Goal: Task Accomplishment & Management: Complete application form

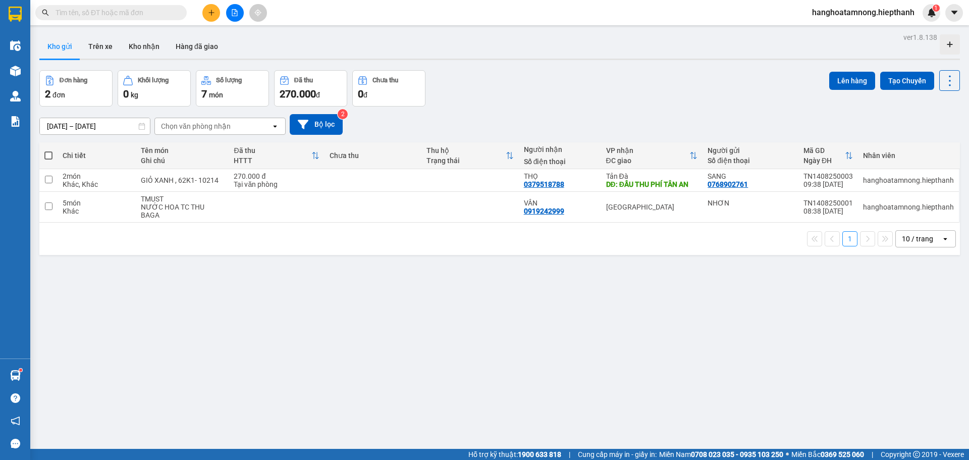
click at [212, 19] on button at bounding box center [211, 13] width 18 height 18
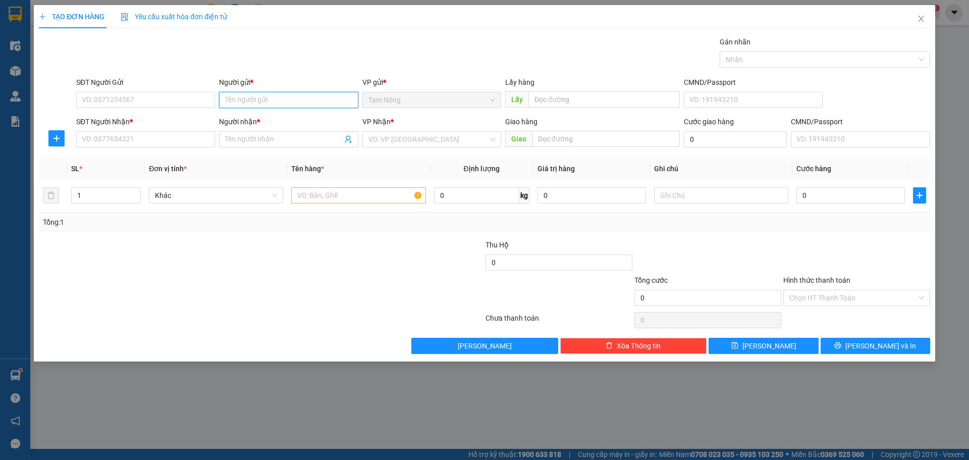
click at [235, 95] on input "Người gửi *" at bounding box center [288, 100] width 139 height 16
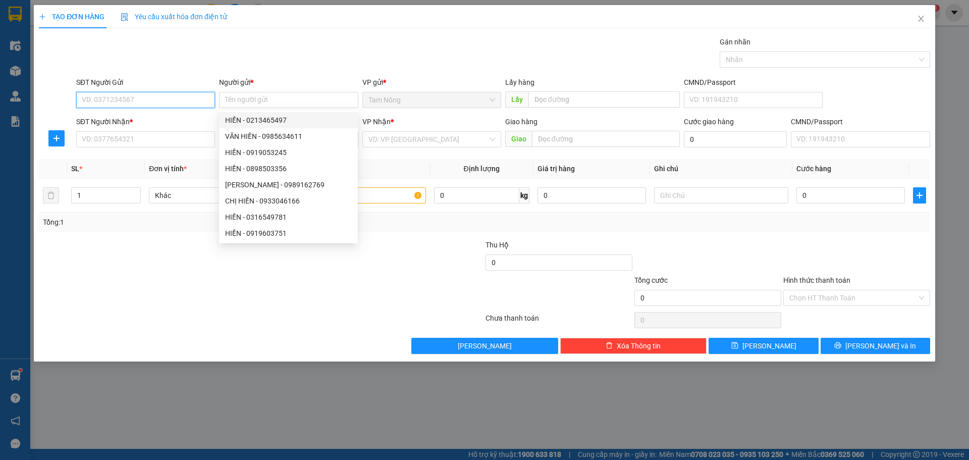
click at [194, 94] on input "SĐT Người Gửi" at bounding box center [145, 100] width 139 height 16
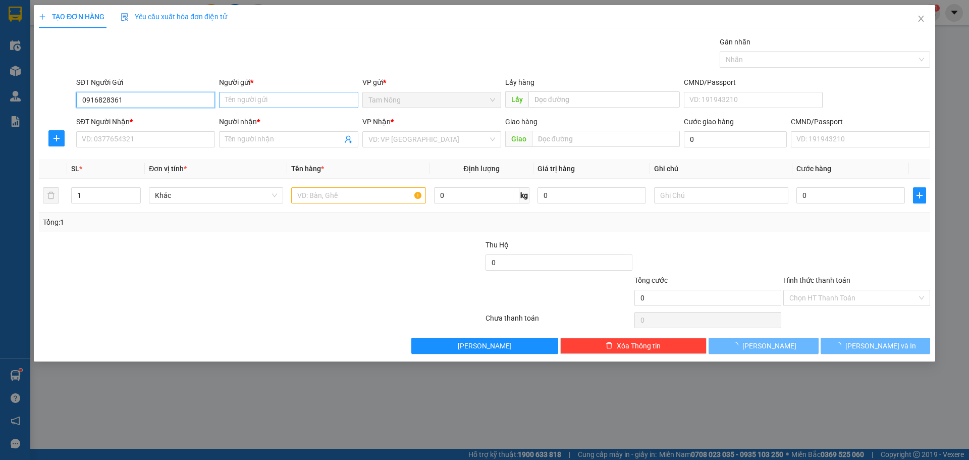
type input "0916828361"
click at [234, 102] on input "Người gửi *" at bounding box center [288, 100] width 139 height 16
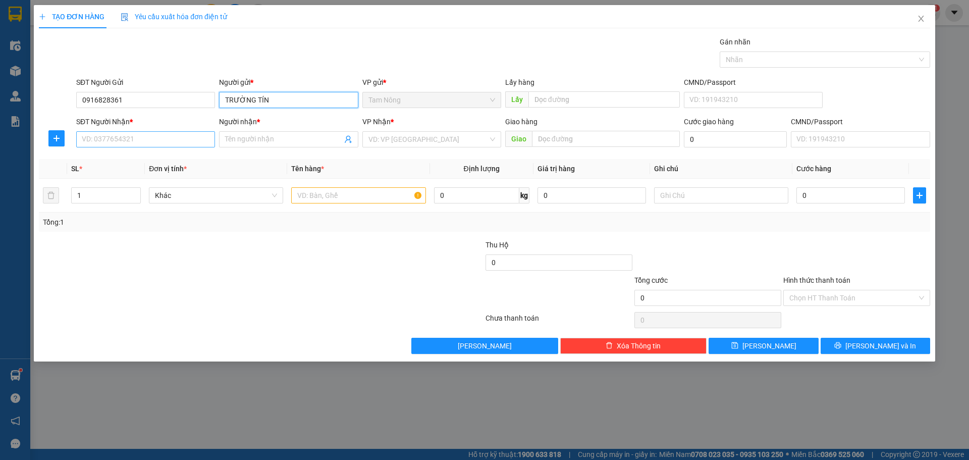
type input "TRƯỜNG TÍN"
click at [178, 141] on input "SĐT Người Nhận *" at bounding box center [145, 139] width 139 height 16
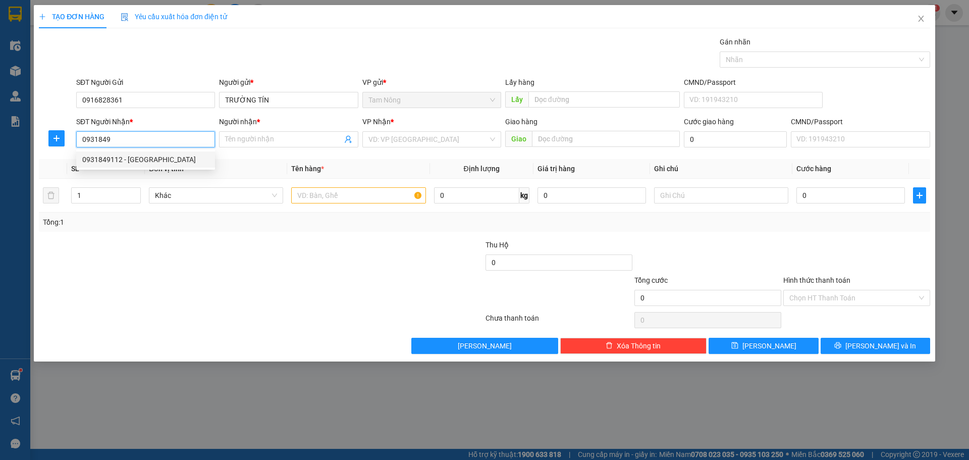
drag, startPoint x: 162, startPoint y: 157, endPoint x: 175, endPoint y: 160, distance: 13.4
click at [162, 157] on div "0931849112 - ANH ĐÔNG" at bounding box center [145, 159] width 127 height 11
type input "0931849112"
type input "ANH ĐÔNG"
type input "0931849112"
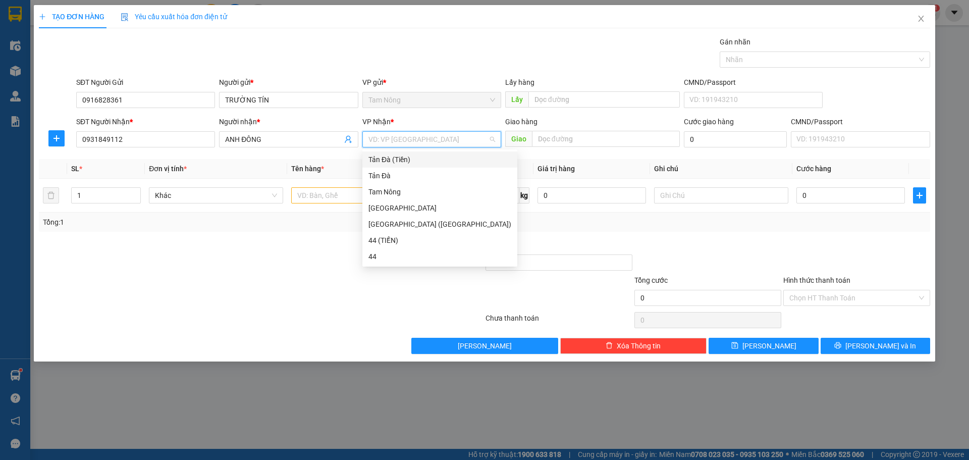
drag, startPoint x: 425, startPoint y: 144, endPoint x: 434, endPoint y: 178, distance: 34.5
click at [425, 145] on input "search" at bounding box center [429, 139] width 120 height 15
drag, startPoint x: 431, startPoint y: 179, endPoint x: 357, endPoint y: 201, distance: 76.5
click at [430, 179] on div "Tản Đà" at bounding box center [440, 175] width 143 height 11
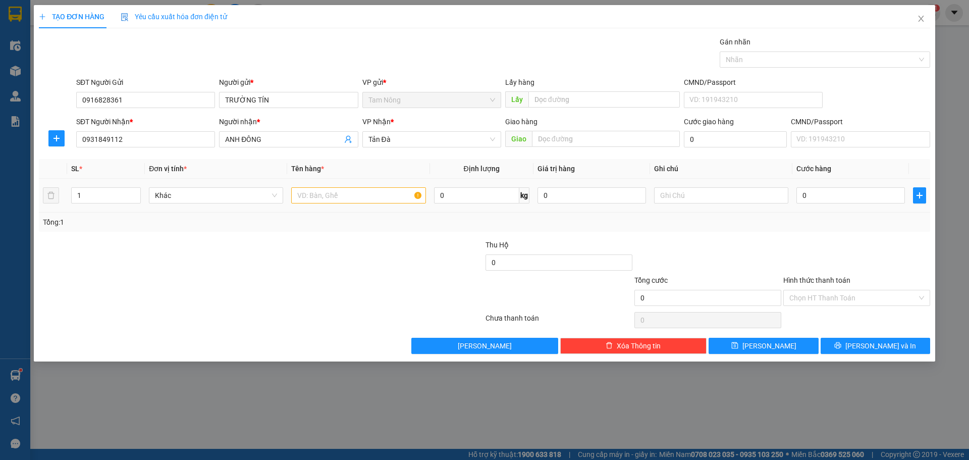
click at [349, 206] on td at bounding box center [358, 196] width 142 height 34
click at [348, 197] on input "text" at bounding box center [358, 195] width 134 height 16
type input "T BỌC ĐEN"
type input "MÁY IN"
type input "3"
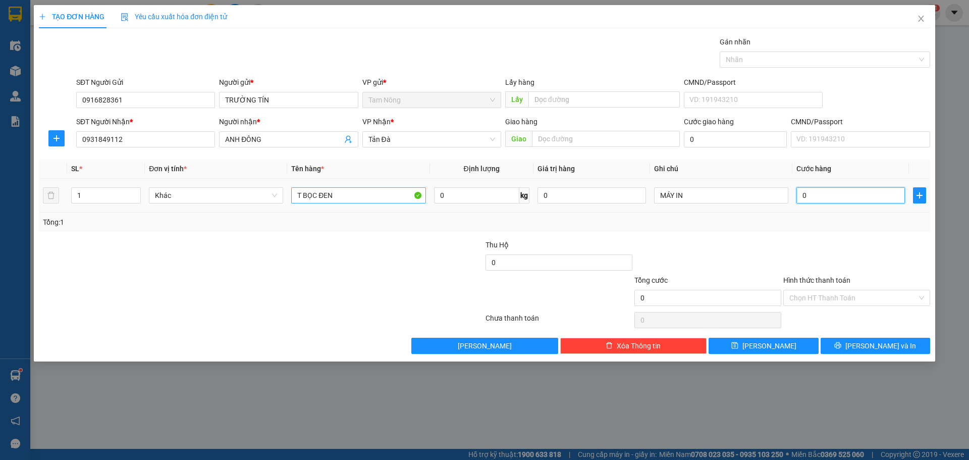
type input "3"
type input "30"
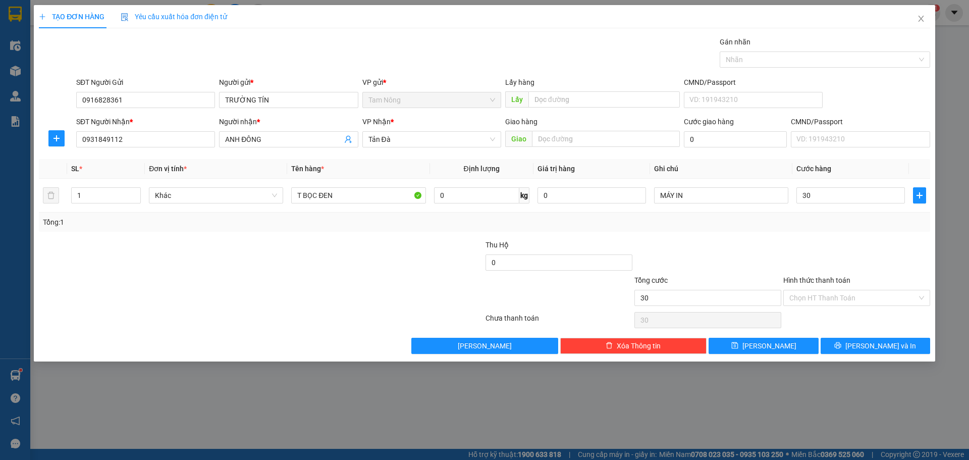
type input "30.000"
click at [743, 238] on div "Transit Pickup Surcharge Ids Transit Deliver Surcharge Ids Transit Deliver Surc…" at bounding box center [485, 195] width 892 height 318
click at [837, 296] on input "Hình thức thanh toán" at bounding box center [854, 297] width 128 height 15
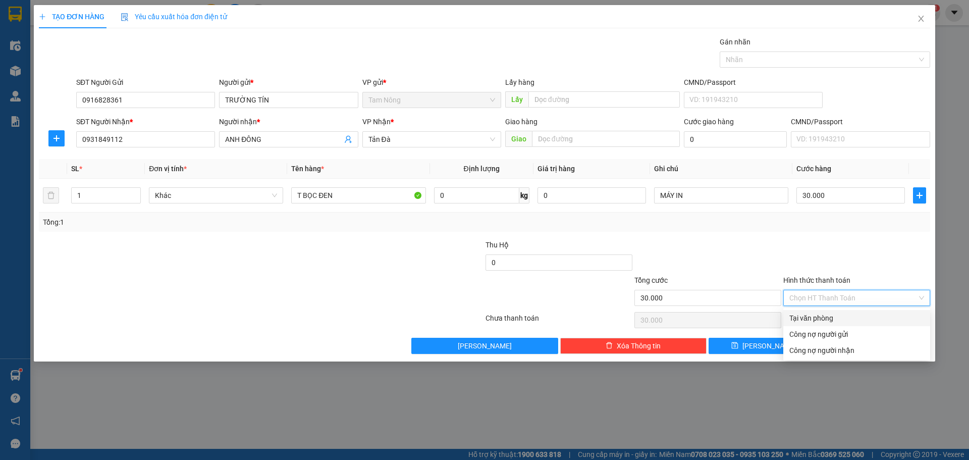
click at [832, 319] on div "Tại văn phòng" at bounding box center [857, 317] width 135 height 11
type input "0"
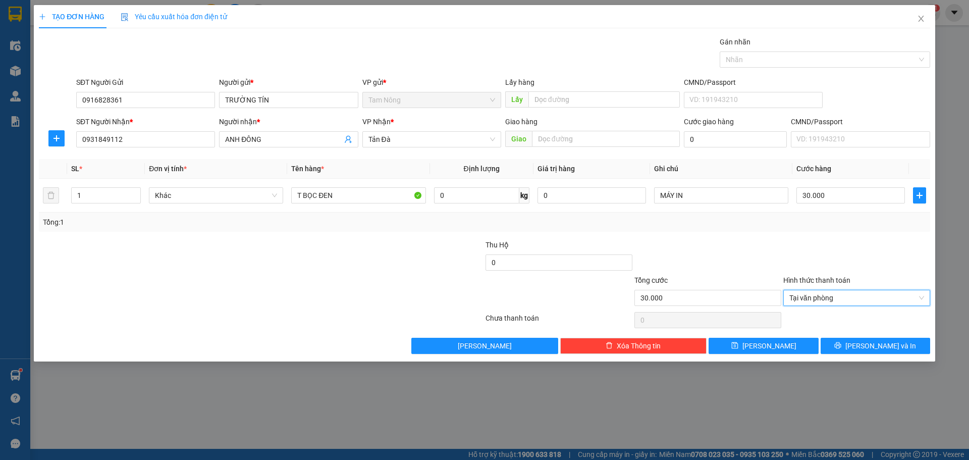
click at [811, 262] on div at bounding box center [856, 256] width 149 height 35
click at [811, 253] on div at bounding box center [856, 256] width 149 height 35
click at [885, 259] on div at bounding box center [856, 256] width 149 height 35
click at [881, 268] on div at bounding box center [856, 256] width 149 height 35
click at [879, 339] on button "[PERSON_NAME] và In" at bounding box center [876, 346] width 110 height 16
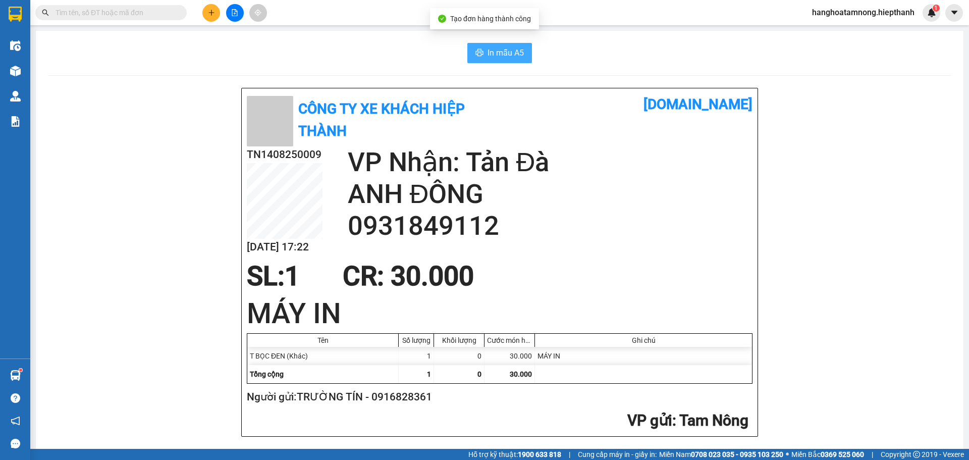
click at [476, 53] on icon "printer" at bounding box center [480, 52] width 8 height 8
click at [507, 60] on button "In mẫu A5" at bounding box center [499, 53] width 65 height 20
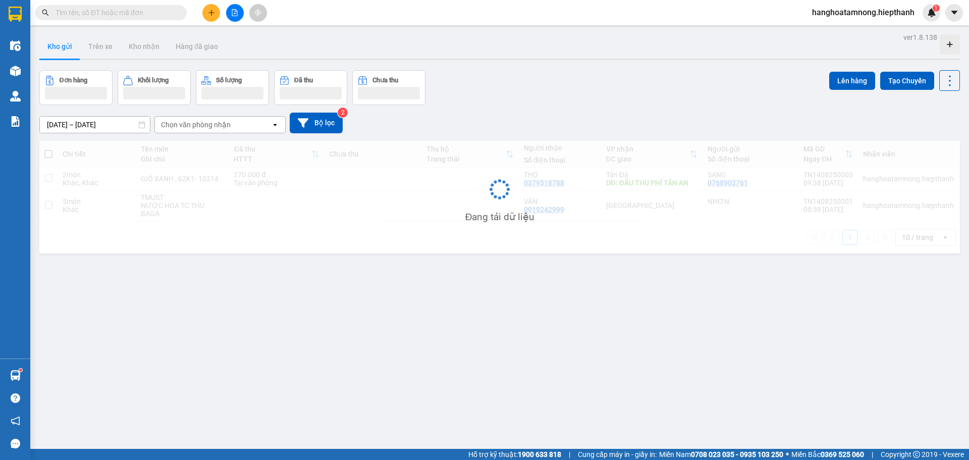
click at [623, 103] on div "Đơn hàng Khối lượng Số lượng Đã thu Chưa thu Lên hàng Tạo Chuyến" at bounding box center [499, 87] width 921 height 35
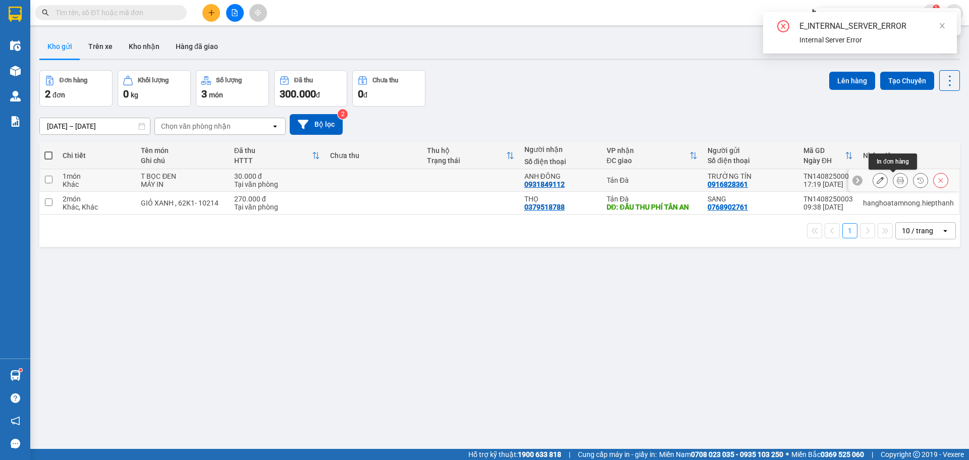
click at [897, 182] on icon at bounding box center [900, 180] width 7 height 7
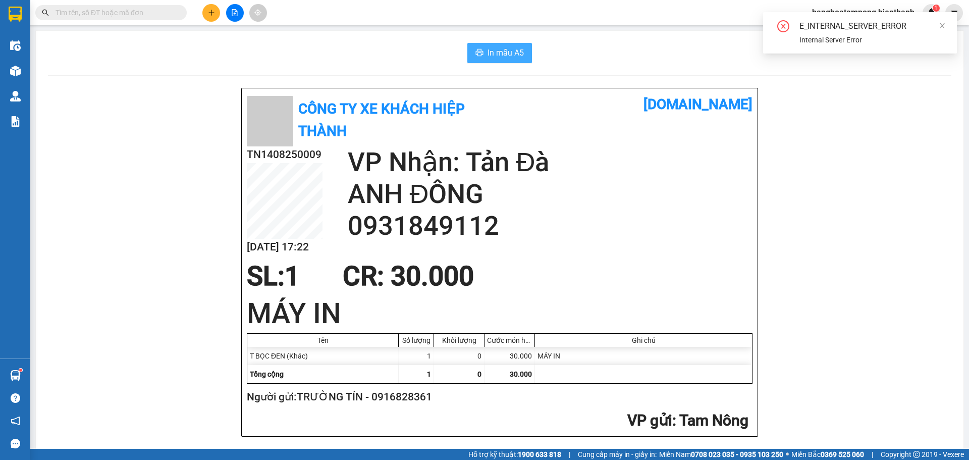
click at [494, 51] on span "In mẫu A5" at bounding box center [506, 52] width 36 height 13
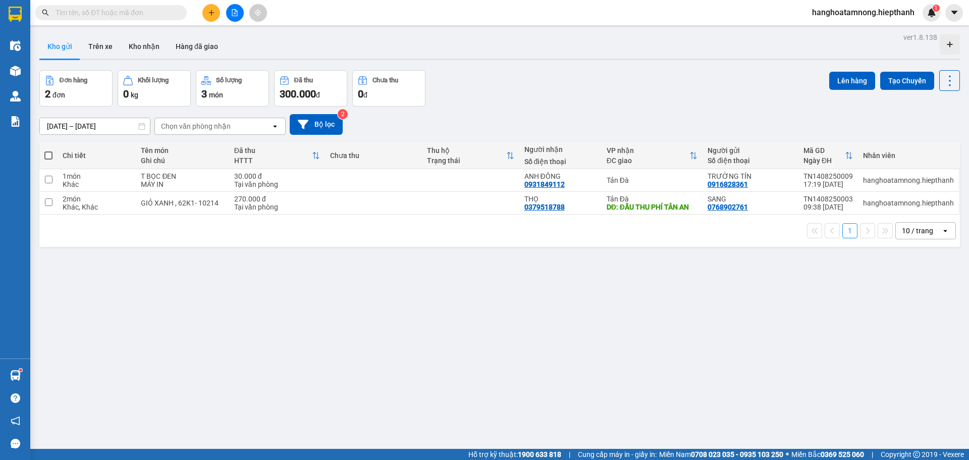
click at [243, 9] on div at bounding box center [235, 13] width 76 height 18
click at [241, 10] on button at bounding box center [235, 13] width 18 height 18
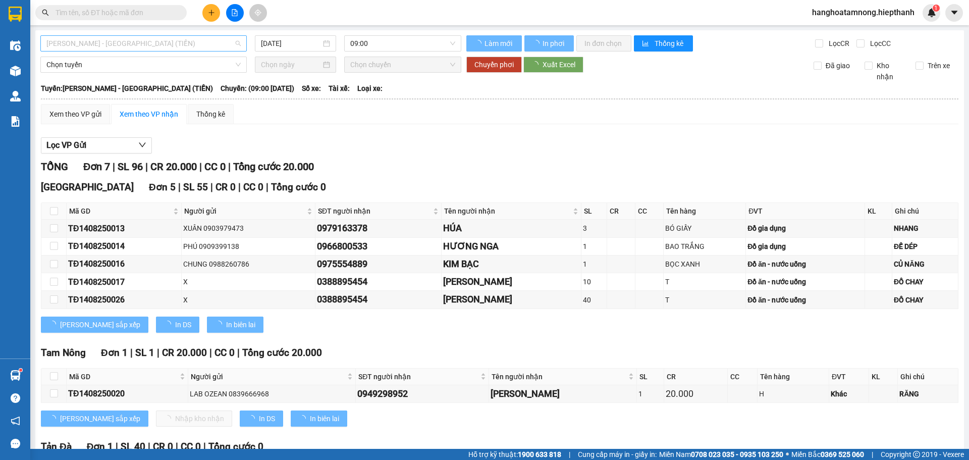
click at [133, 48] on span "Hồ Chí Minh - Tân Châu (TIỀN)" at bounding box center [143, 43] width 194 height 15
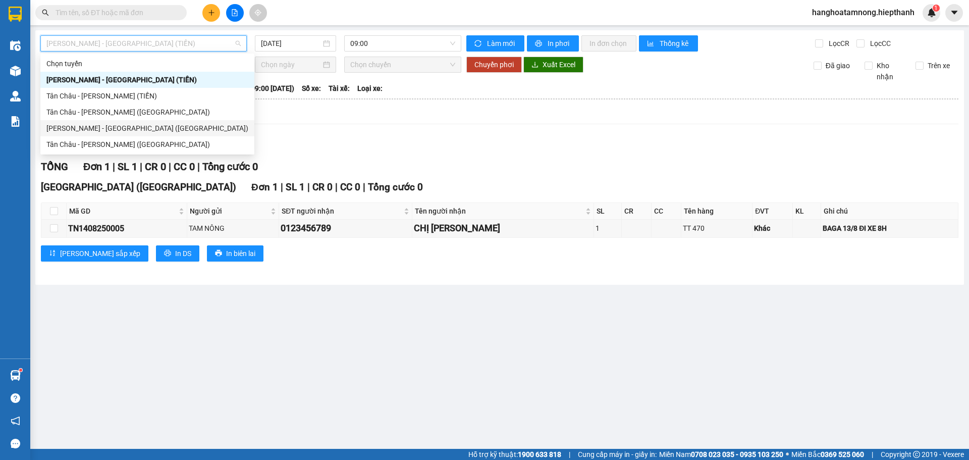
click at [110, 121] on div "Hồ Chí Minh - Tân Châu (Giường)" at bounding box center [147, 128] width 214 height 16
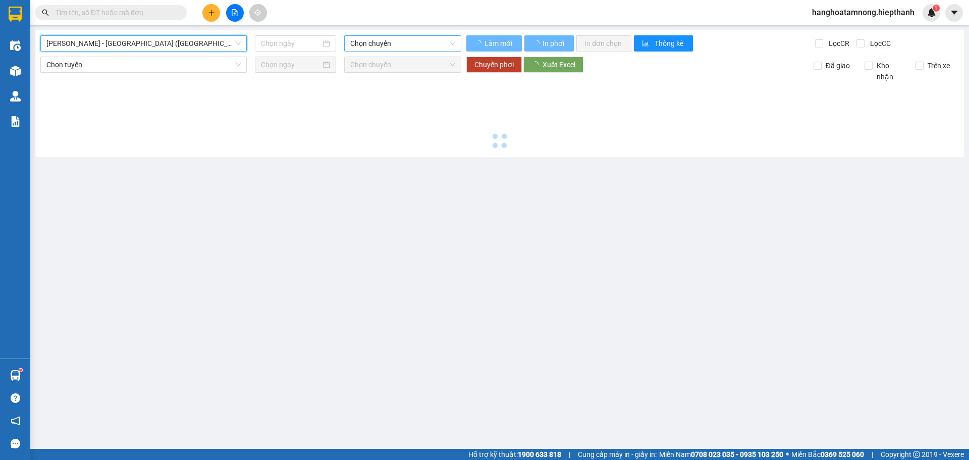
type input "14/08/2025"
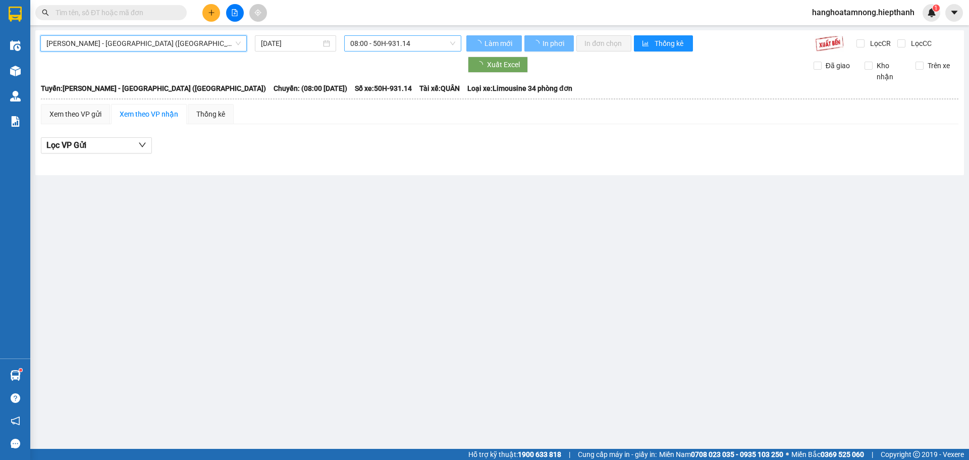
click at [365, 41] on span "08:00 - 50H-931.14" at bounding box center [402, 43] width 105 height 15
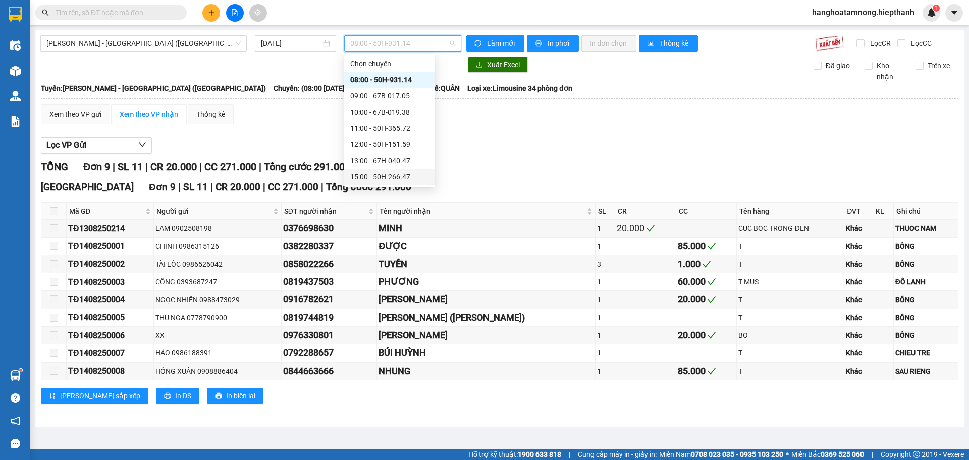
scroll to position [65, 0]
click at [312, 42] on input "14/08/2025" at bounding box center [291, 43] width 60 height 11
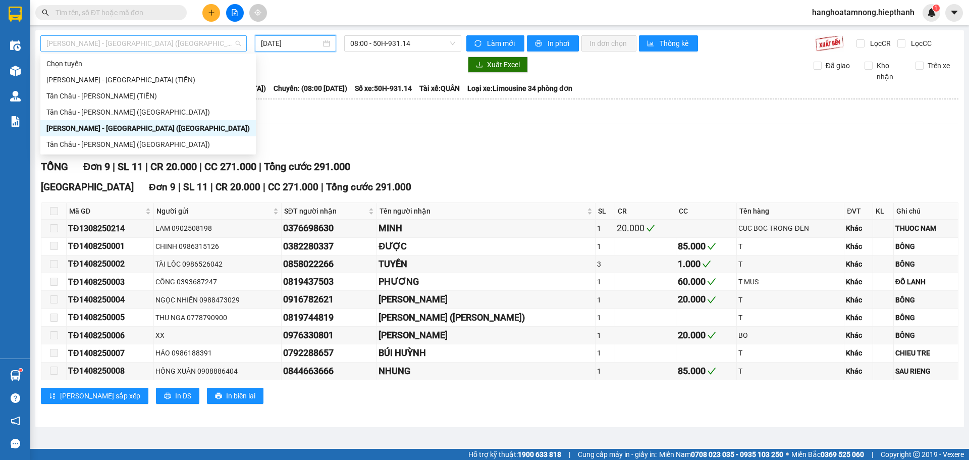
click at [181, 51] on div "Hồ Chí Minh - Tân Châu (Giường)" at bounding box center [143, 43] width 206 height 16
click at [166, 146] on div "Tân Châu - Hồ Chí Minh (Giường)" at bounding box center [147, 144] width 203 height 11
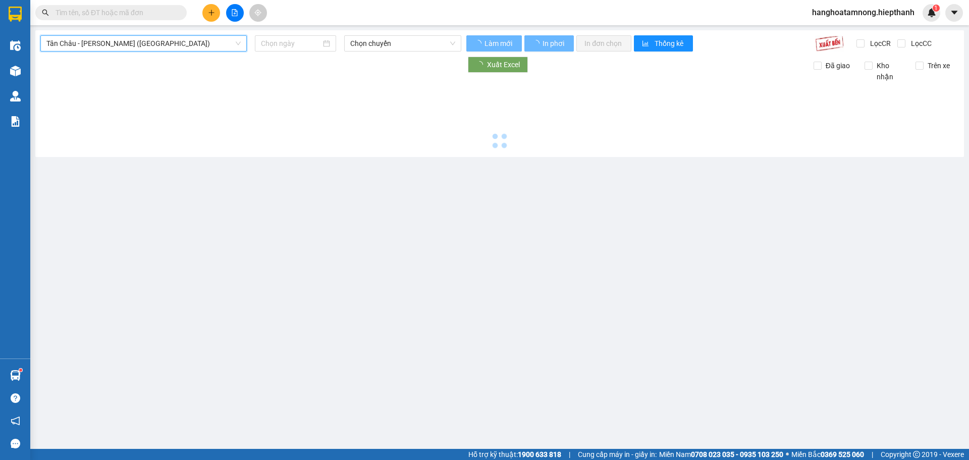
type input "14/08/2025"
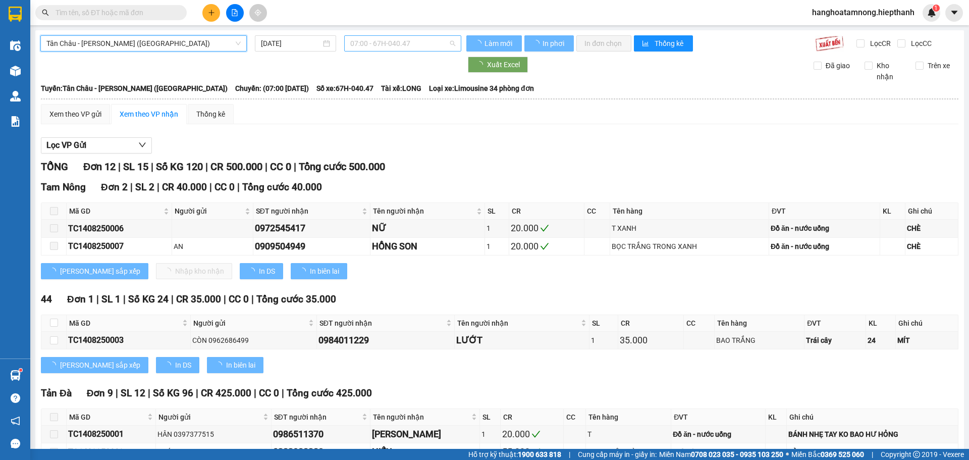
click at [394, 42] on span "07:00 - 67H-040.47" at bounding box center [402, 43] width 105 height 15
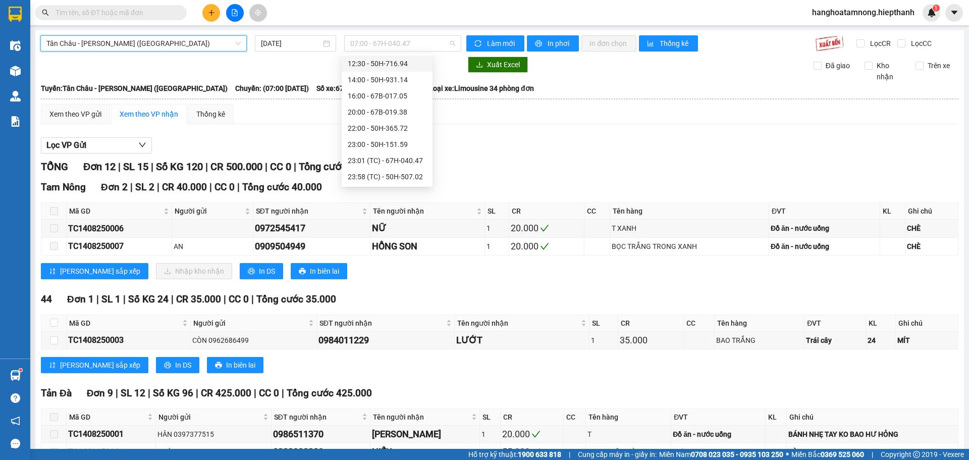
scroll to position [16, 0]
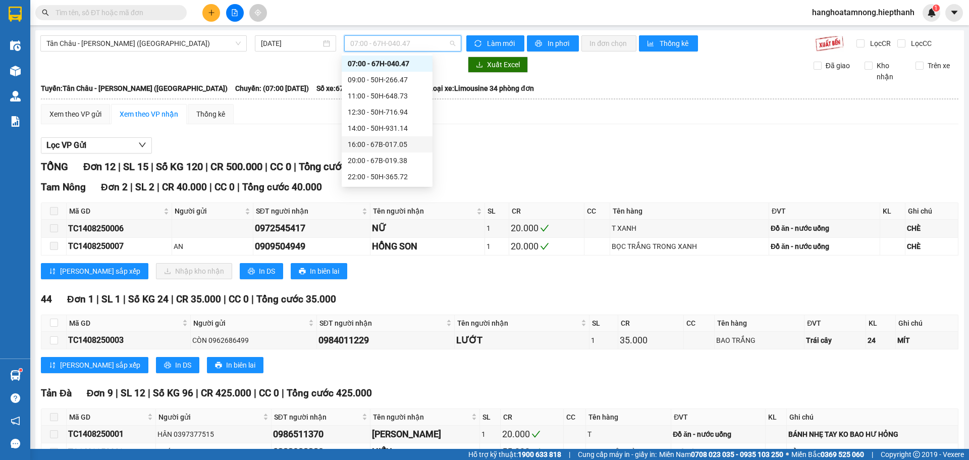
click at [397, 142] on div "16:00 - 67B-017.05" at bounding box center [387, 144] width 79 height 11
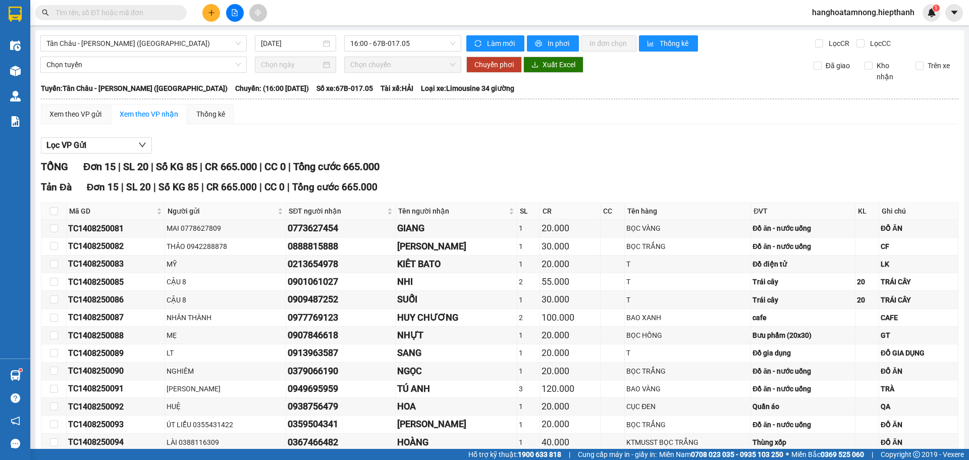
click at [393, 143] on div "Lọc VP Gửi" at bounding box center [500, 145] width 918 height 17
click at [411, 125] on div "Xem theo VP gửi Xem theo VP nhận Thống kê Lọc VP Gửi TỔNG Đơn 15 | SL 20 | Số …" at bounding box center [500, 313] width 918 height 419
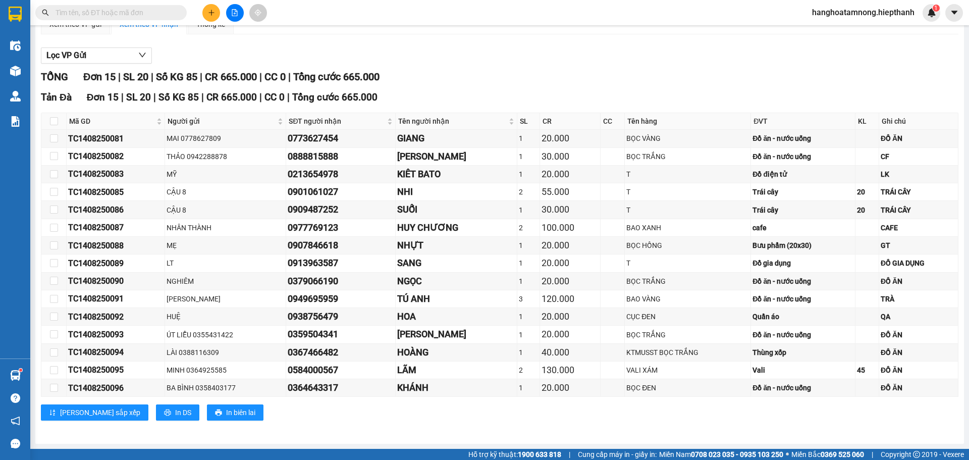
click at [510, 98] on div "Tản Đà Đơn 15 | SL 20 | Số KG 85 | CR 665.000 | CC 0 | Tổng cước 665.000" at bounding box center [500, 97] width 918 height 15
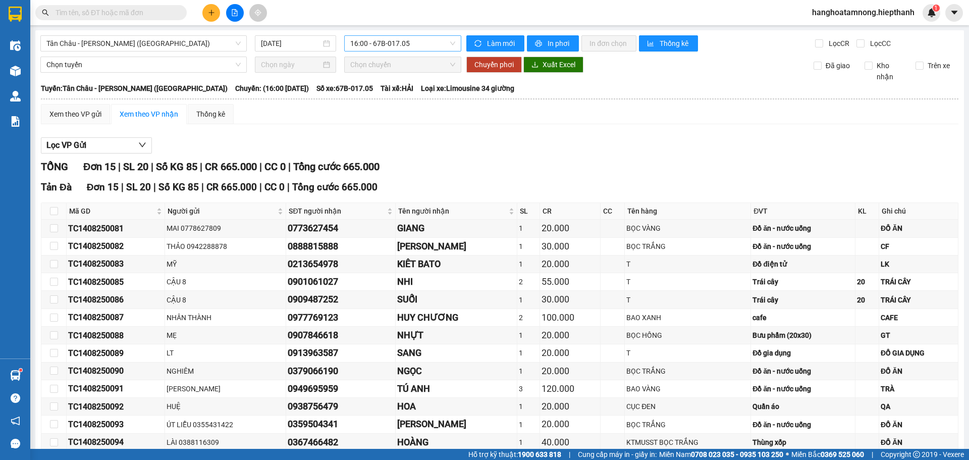
click at [374, 44] on span "16:00 - 67B-017.05" at bounding box center [402, 43] width 105 height 15
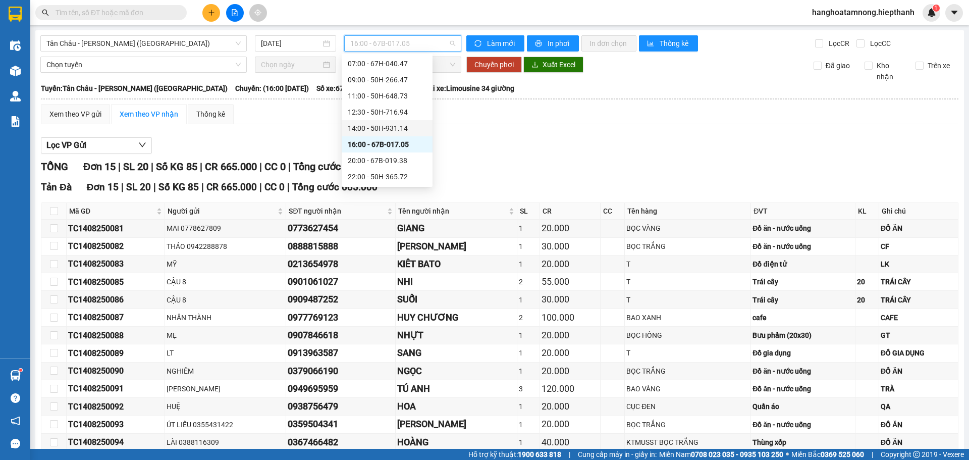
click at [375, 131] on div "14:00 - 50H-931.14" at bounding box center [387, 128] width 79 height 11
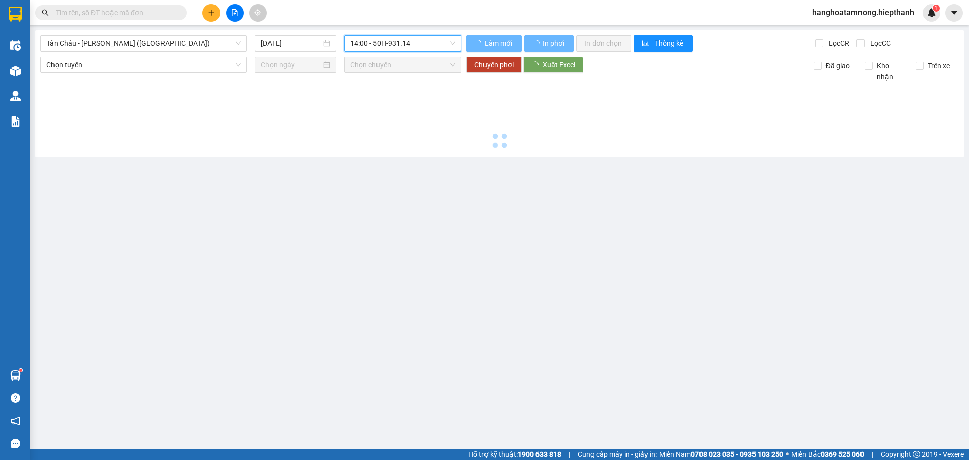
click at [379, 139] on div at bounding box center [499, 117] width 919 height 70
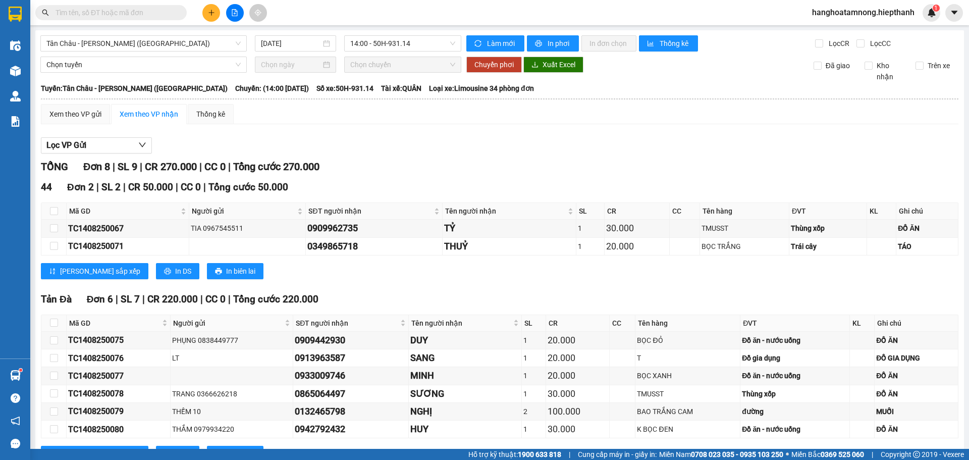
scroll to position [41, 0]
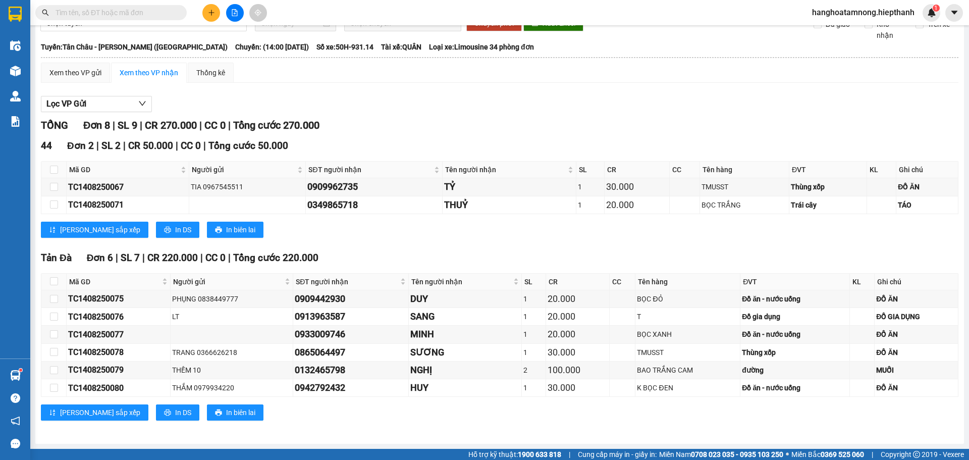
click at [416, 115] on div "Lọc VP Gửi TỔNG Đơn 8 | SL 9 | CR 270.000 | CC 0 | Tổng cước 270.000 44 Đơn 2 …" at bounding box center [500, 262] width 918 height 342
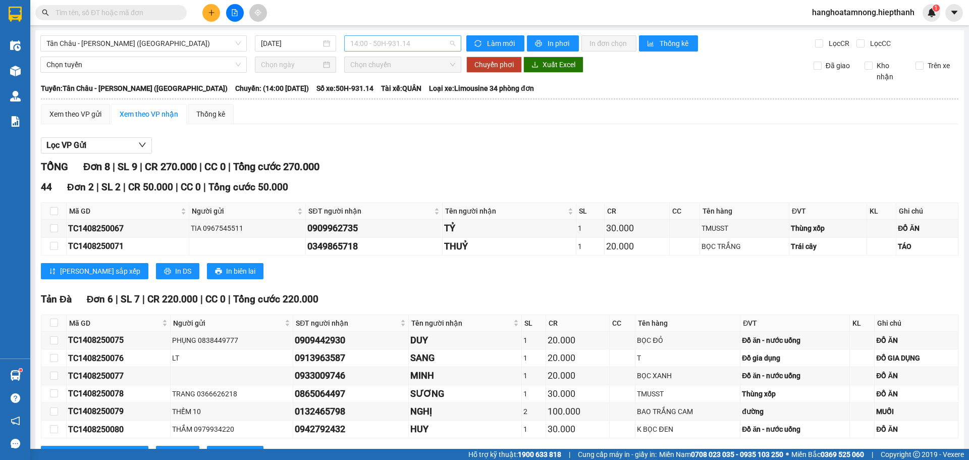
click at [354, 42] on span "14:00 - 50H-931.14" at bounding box center [402, 43] width 105 height 15
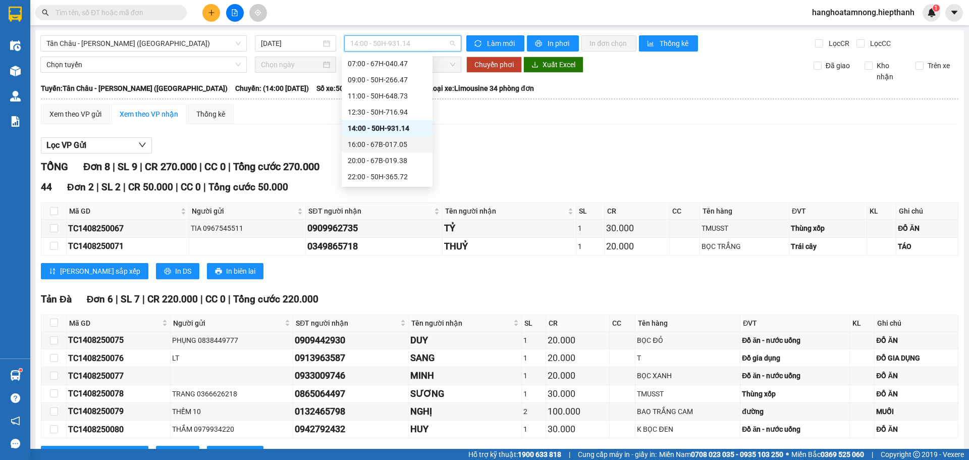
click at [374, 136] on div "16:00 - 67B-017.05" at bounding box center [387, 144] width 91 height 16
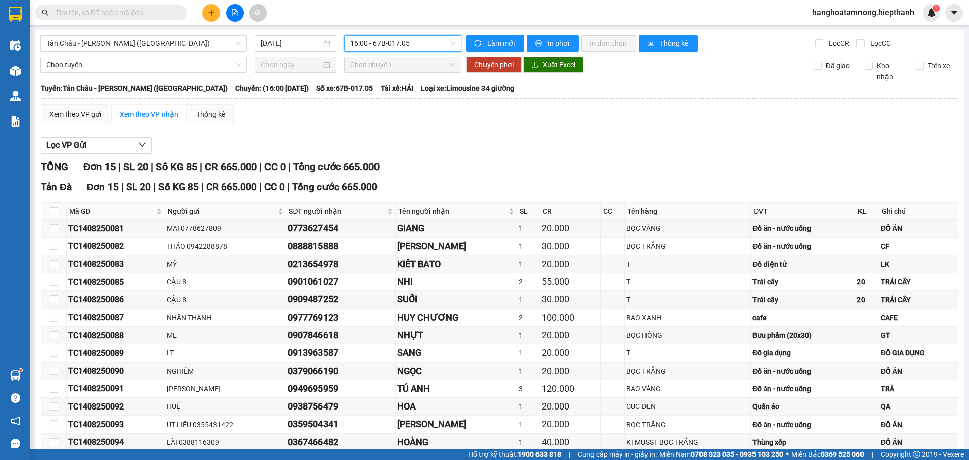
click at [386, 47] on span "16:00 - 67B-017.05" at bounding box center [402, 43] width 105 height 15
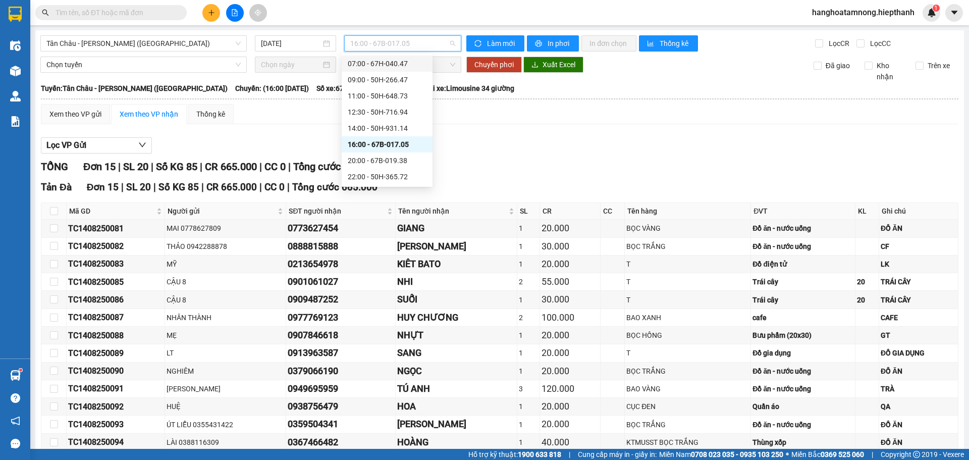
click at [377, 64] on div "07:00 - 67H-040.47" at bounding box center [387, 63] width 79 height 11
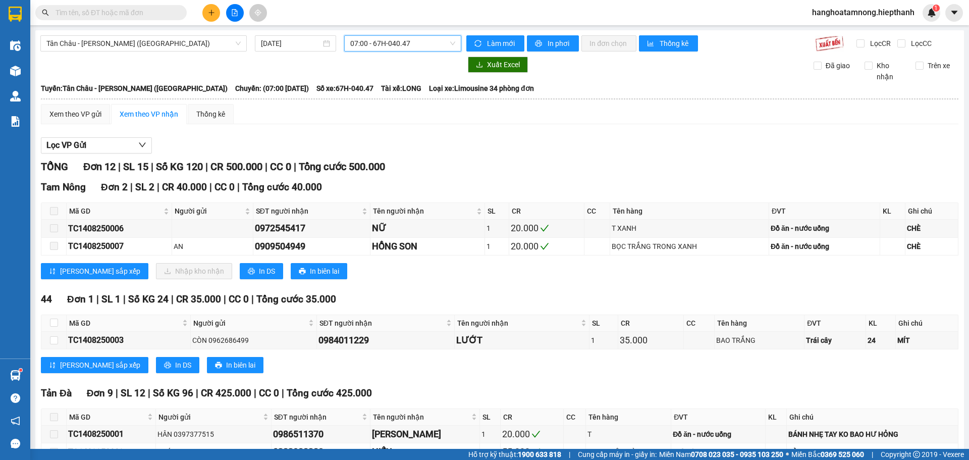
scroll to position [189, 0]
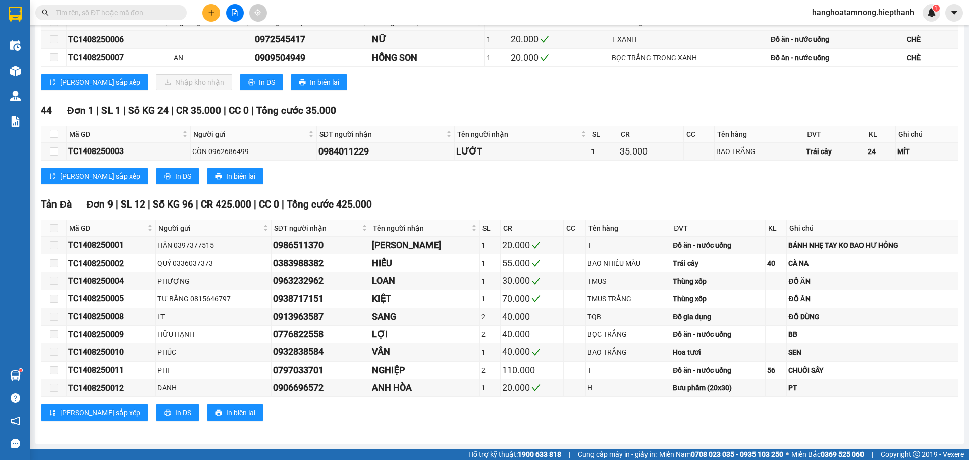
click at [435, 173] on div "Lưu sắp xếp In DS In biên lai" at bounding box center [500, 176] width 918 height 16
click at [437, 193] on div "TỔNG Đơn 12 | SL 15 | Số KG 120 | CR 500.000 | CC 0 | Tổng cước 500.000 Tam Nôn…" at bounding box center [500, 201] width 918 height 463
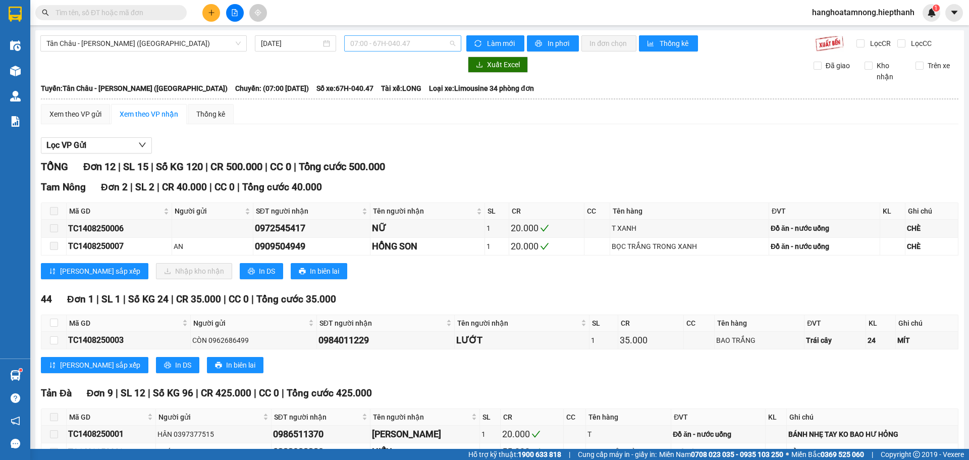
click at [426, 47] on span "07:00 - 67H-040.47" at bounding box center [402, 43] width 105 height 15
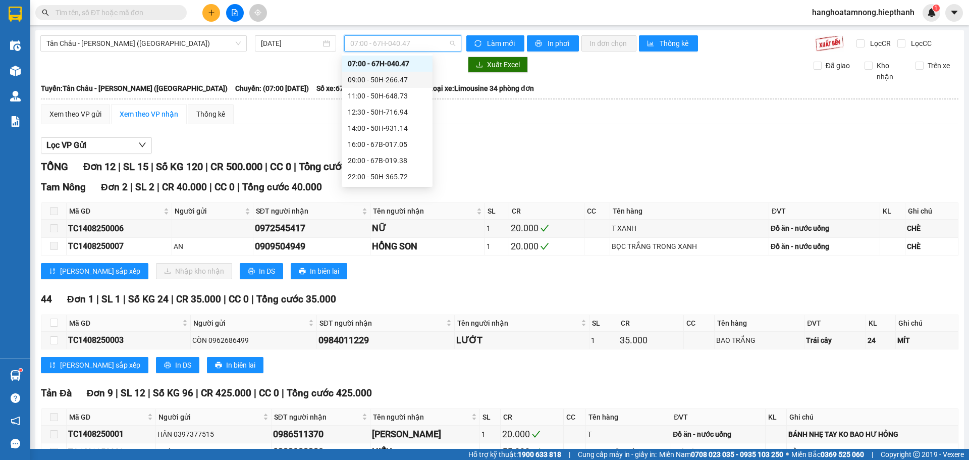
click at [416, 81] on div "09:00 - 50H-266.47" at bounding box center [387, 79] width 79 height 11
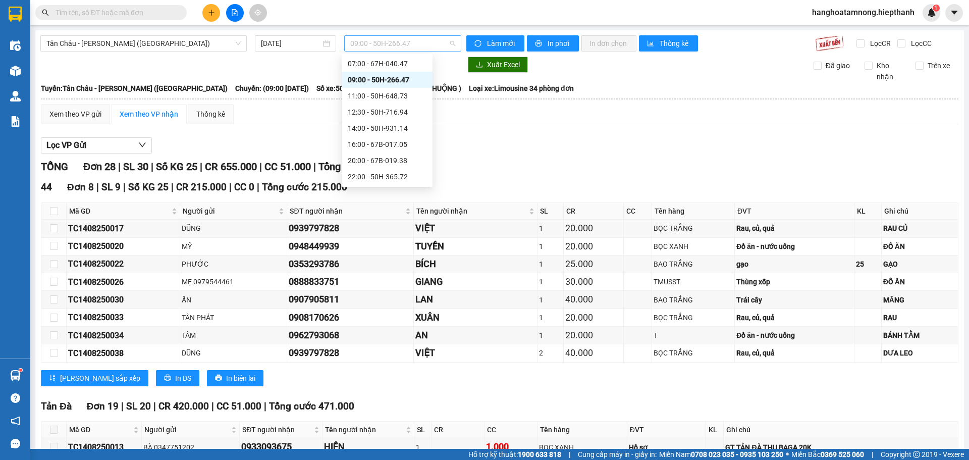
click at [432, 49] on span "09:00 - 50H-266.47" at bounding box center [402, 43] width 105 height 15
click at [403, 97] on div "11:00 - 50H-648.73" at bounding box center [387, 95] width 79 height 11
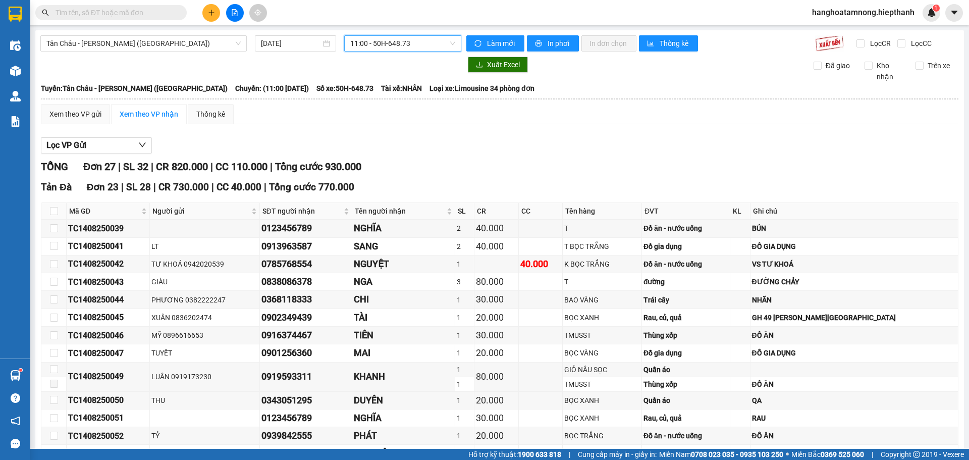
click at [446, 131] on div "Xem theo VP gửi Xem theo VP nhận Thống kê Lọc VP Gửi TỔNG Đơn 27 | SL 32 | CR …" at bounding box center [500, 464] width 918 height 720
click at [424, 44] on span "11:00 - 50H-648.73" at bounding box center [402, 43] width 105 height 15
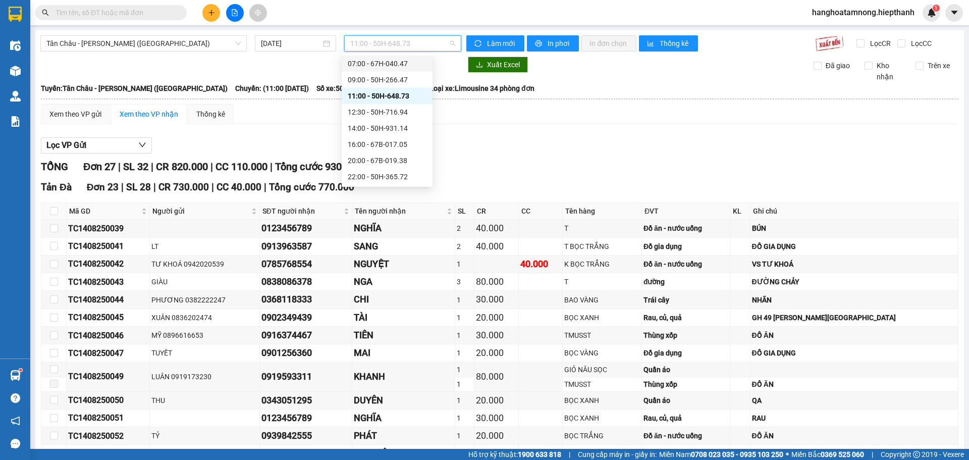
click at [399, 70] on div "07:00 - 67H-040.47" at bounding box center [387, 64] width 91 height 16
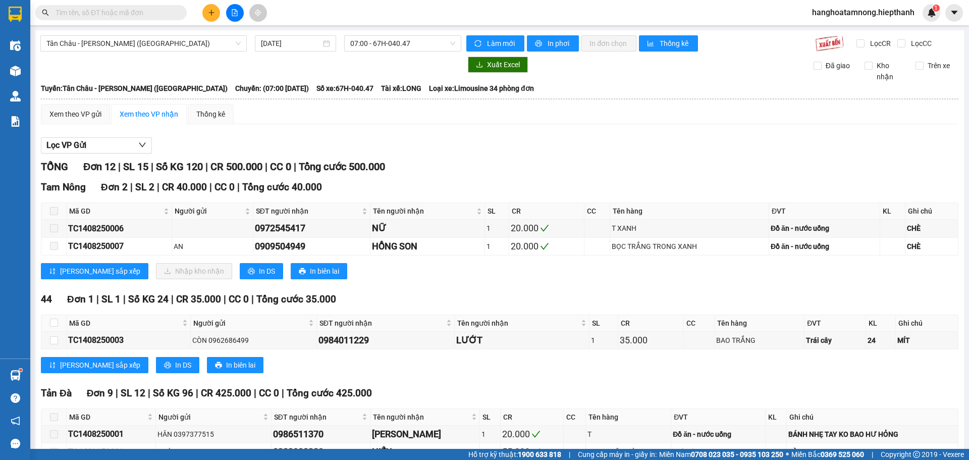
click at [430, 131] on div "Xem theo VP gửi Xem theo VP nhận Thống kê Lọc VP Gửi TỔNG Đơn 12 | SL 15 | Số …" at bounding box center [500, 363] width 918 height 518
click at [389, 45] on span "07:00 - 67H-040.47" at bounding box center [402, 43] width 105 height 15
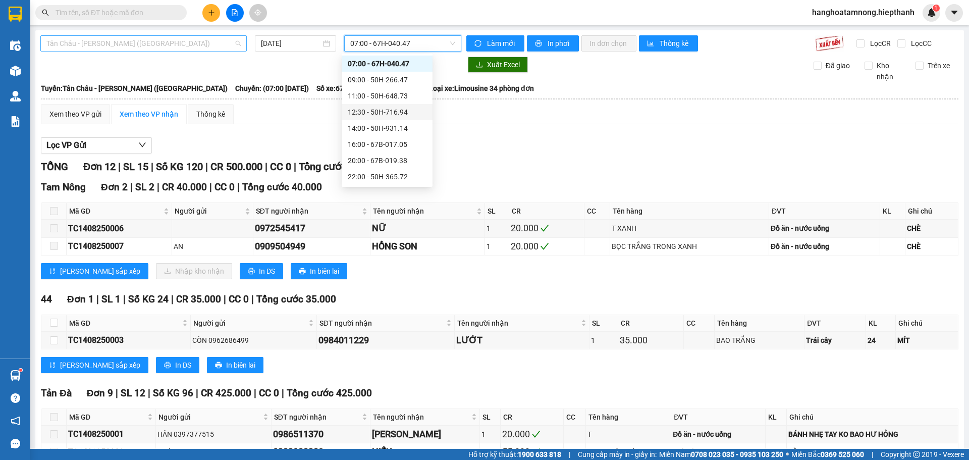
click at [122, 42] on span "Tân Châu - Hồ Chí Minh (Giường)" at bounding box center [143, 43] width 194 height 15
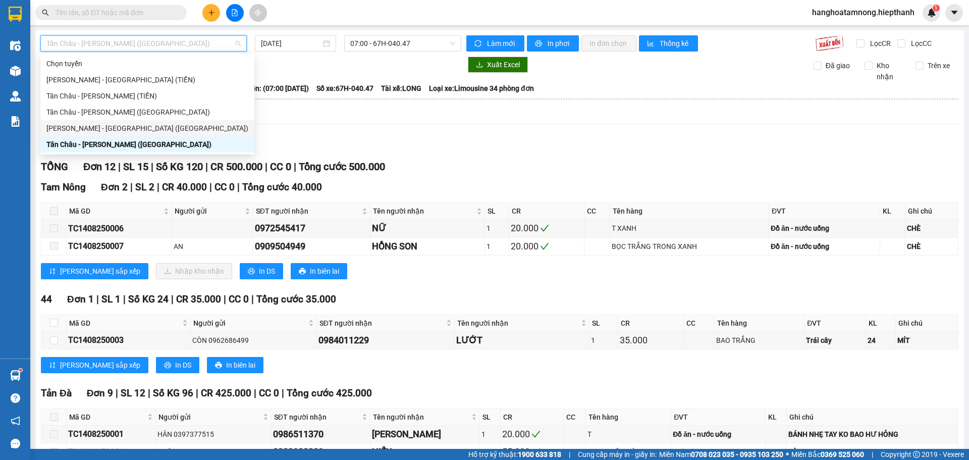
click at [85, 128] on div "Hồ Chí Minh - Tân Châu (Giường)" at bounding box center [147, 128] width 202 height 11
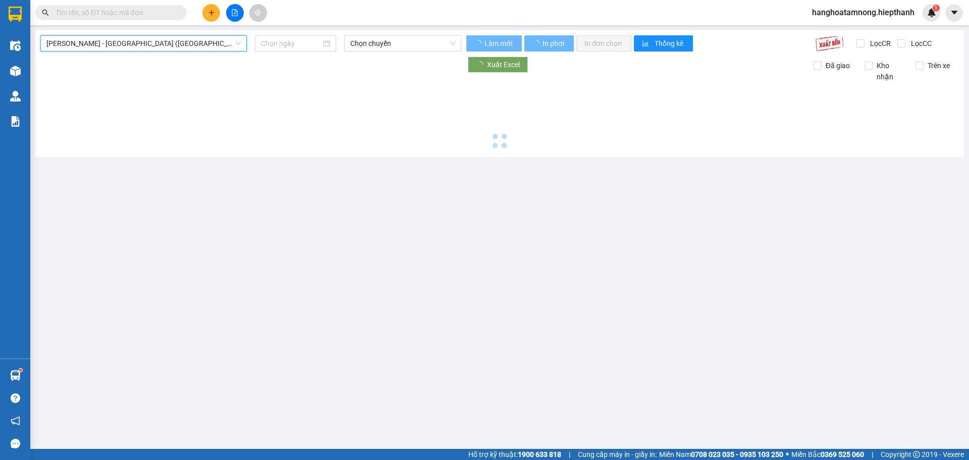
type input "14/08/2025"
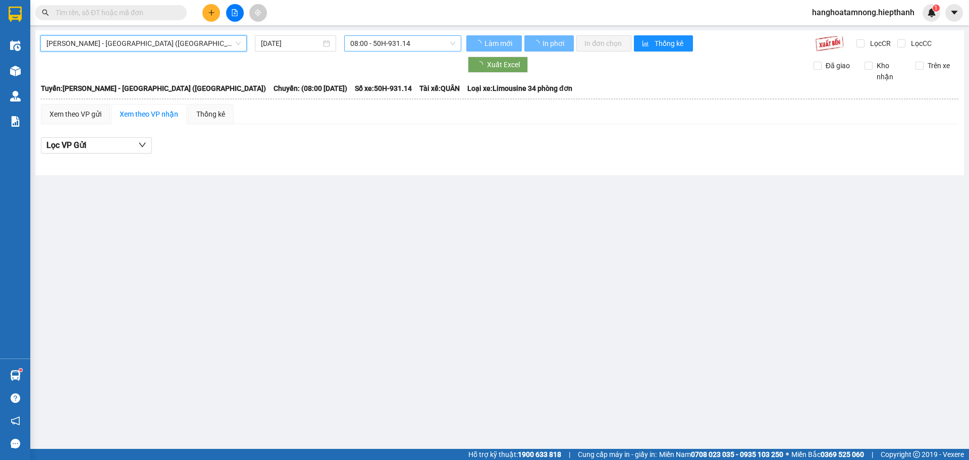
click at [372, 47] on span "08:00 - 50H-931.14" at bounding box center [402, 43] width 105 height 15
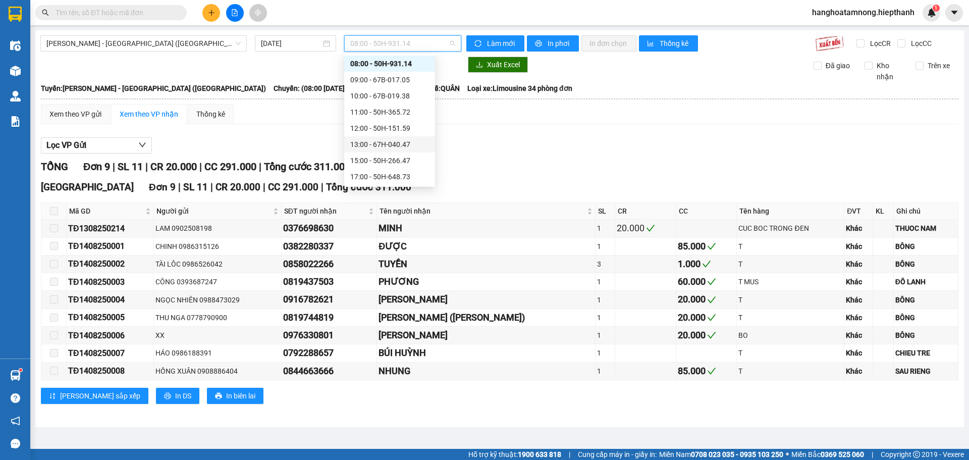
click at [386, 143] on div "13:00 - 67H-040.47" at bounding box center [389, 144] width 79 height 11
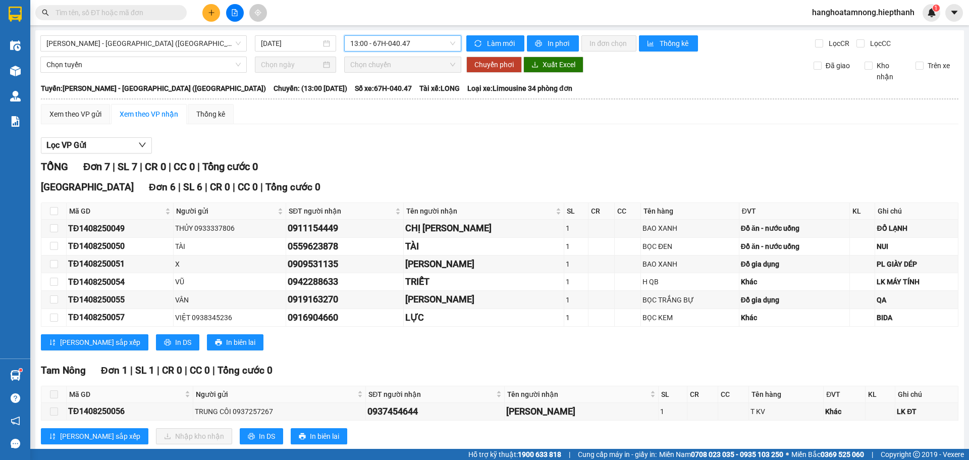
click at [381, 41] on span "13:00 - 67H-040.47" at bounding box center [402, 43] width 105 height 15
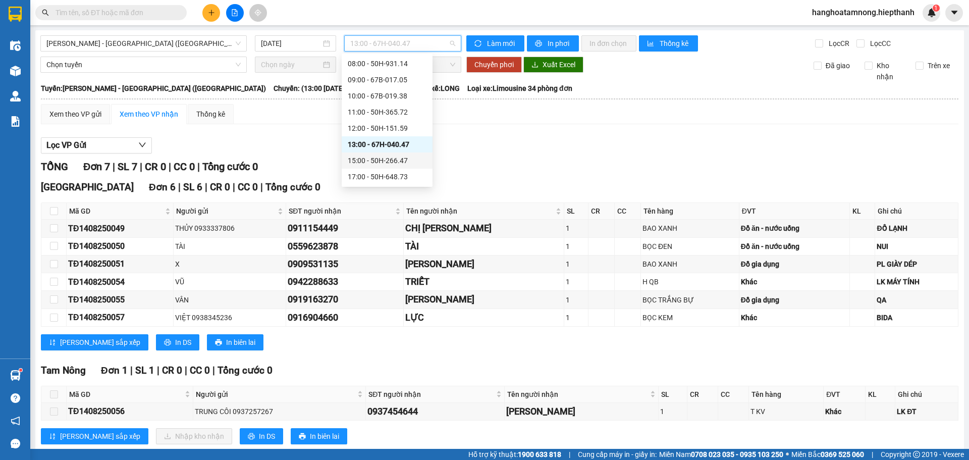
click at [382, 153] on div "15:00 - 50H-266.47" at bounding box center [387, 160] width 91 height 16
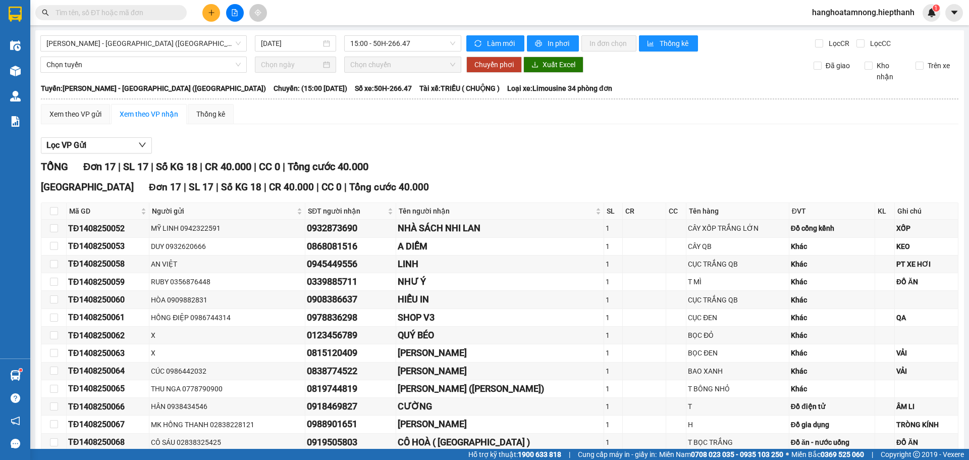
click at [382, 34] on div "Hồ Chí Minh - Tân Châu (Giường) 14/08/2025 15:00 - 50H-266.47 Làm mới In phơi I…" at bounding box center [499, 299] width 929 height 539
click at [424, 122] on div "Xem theo VP gửi Xem theo VP nhận Thống kê" at bounding box center [500, 114] width 918 height 20
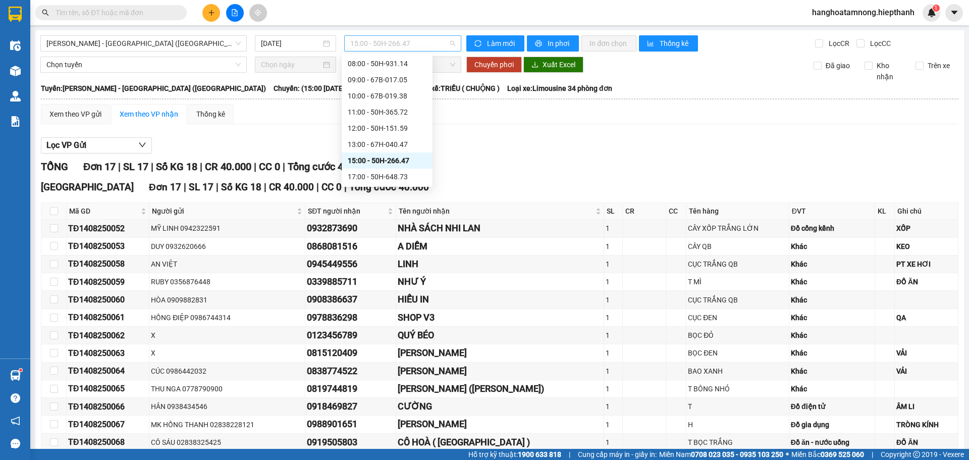
click at [385, 42] on span "15:00 - 50H-266.47" at bounding box center [402, 43] width 105 height 15
click at [372, 181] on div "17:00 - 50H-648.73" at bounding box center [387, 176] width 79 height 11
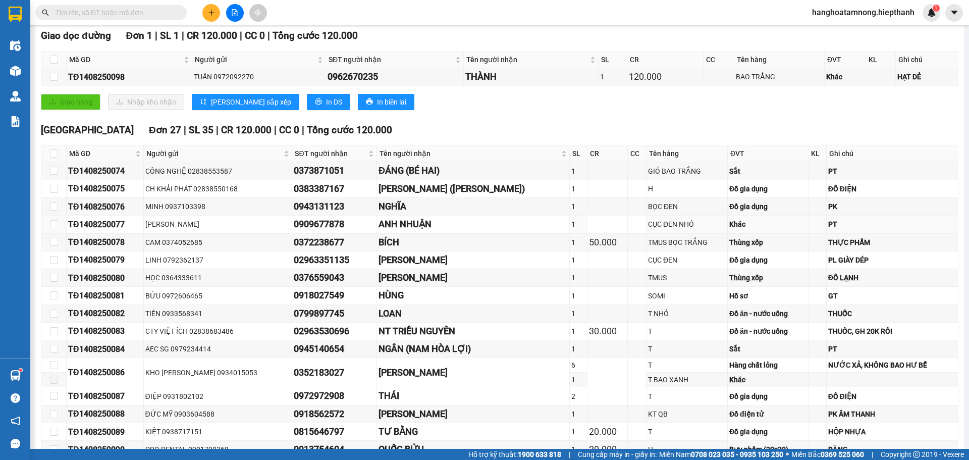
scroll to position [50, 0]
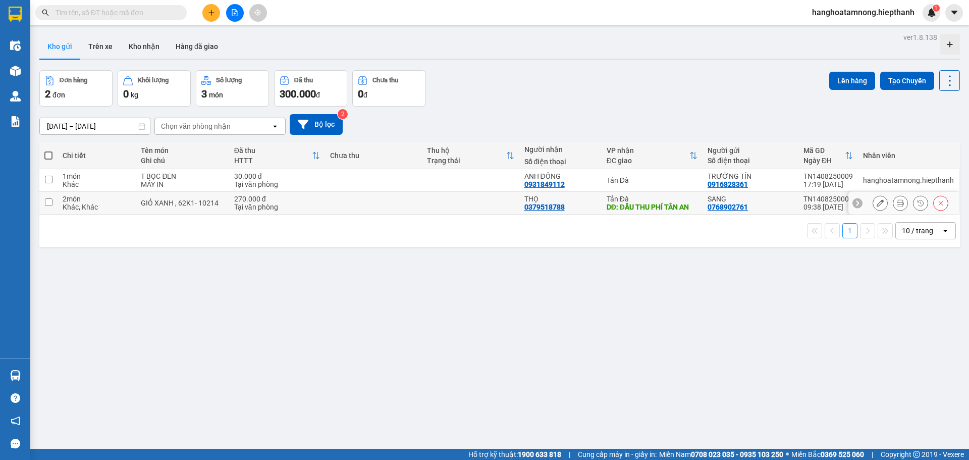
click at [877, 204] on icon at bounding box center [880, 202] width 7 height 7
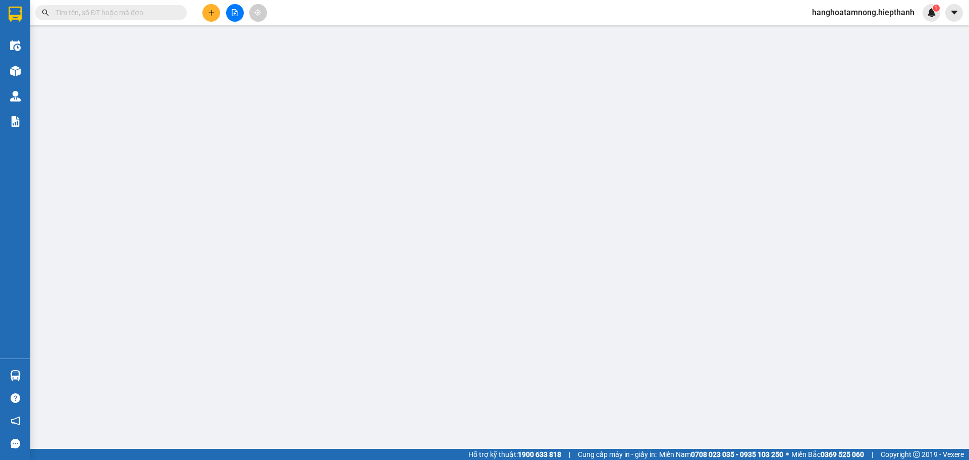
type input "0768902761"
type input "0379518788"
type input "ĐẦU THU PHÍ TÂN AN"
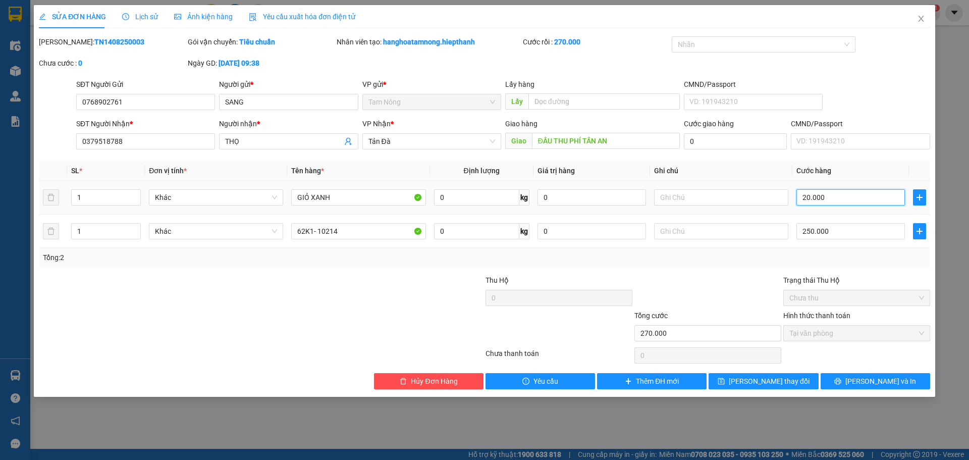
click at [839, 197] on input "20.000" at bounding box center [851, 197] width 109 height 16
type input "250.000"
type input "0"
click at [783, 384] on span "[PERSON_NAME] thay đổi" at bounding box center [769, 381] width 81 height 11
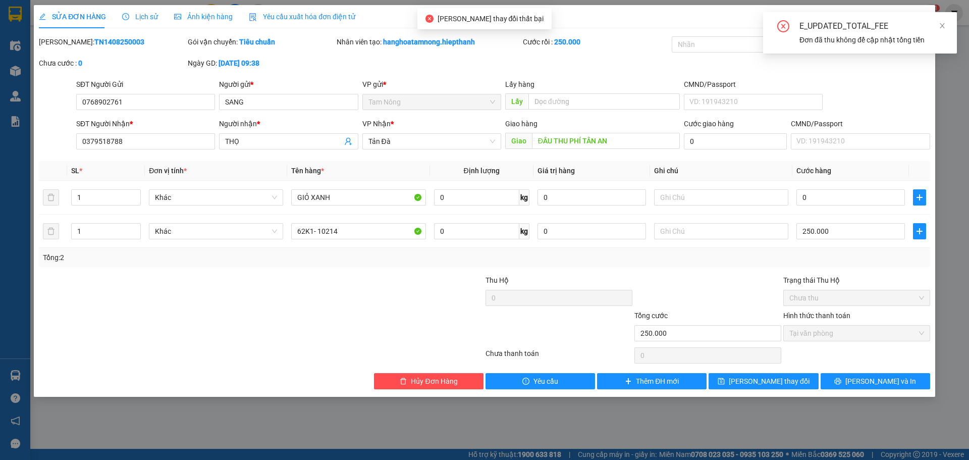
click at [890, 68] on div "[PERSON_NAME]: TN1408250003 Gói vận chuyển: Tiêu chuẩn Nhân viên tạo: hanghoata…" at bounding box center [485, 57] width 894 height 42
click at [943, 22] on icon "close" at bounding box center [942, 25] width 7 height 7
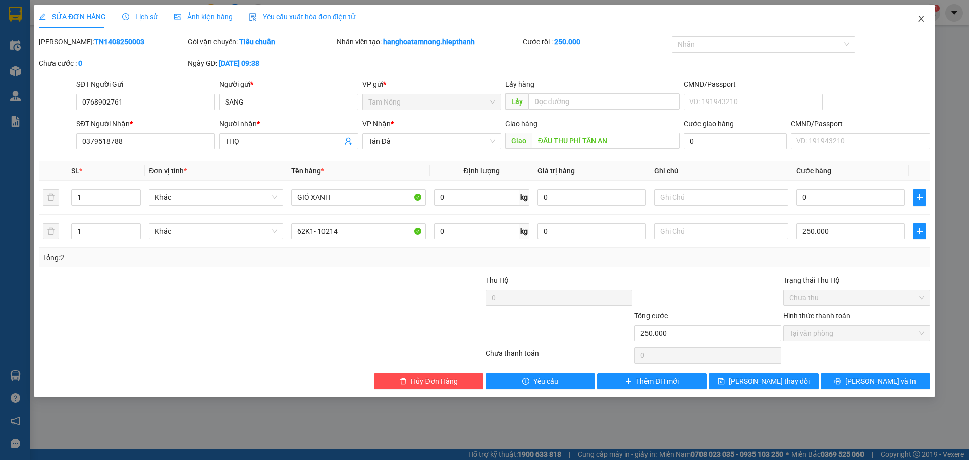
click at [919, 16] on icon "close" at bounding box center [921, 19] width 8 height 8
